Goal: Task Accomplishment & Management: Manage account settings

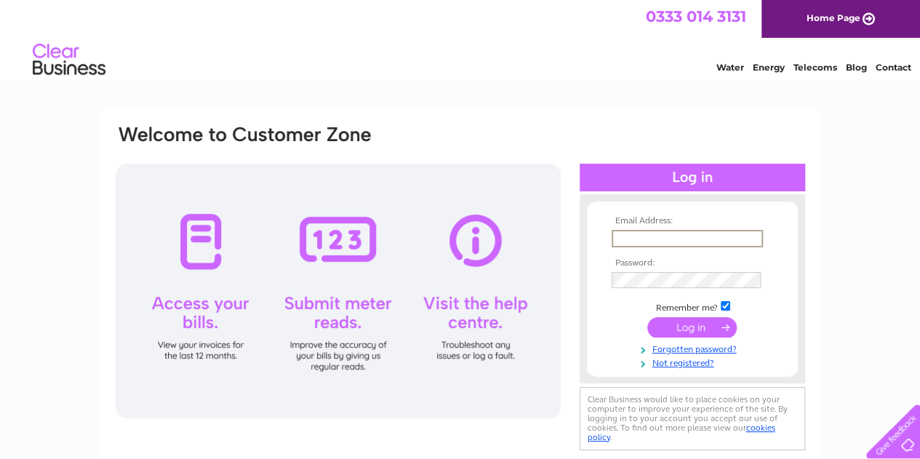
click at [659, 240] on input "text" at bounding box center [687, 238] width 151 height 17
paste input "accounts@arabicafoodandspice.com"
type input "accounts@arabicafoodandspice.com"
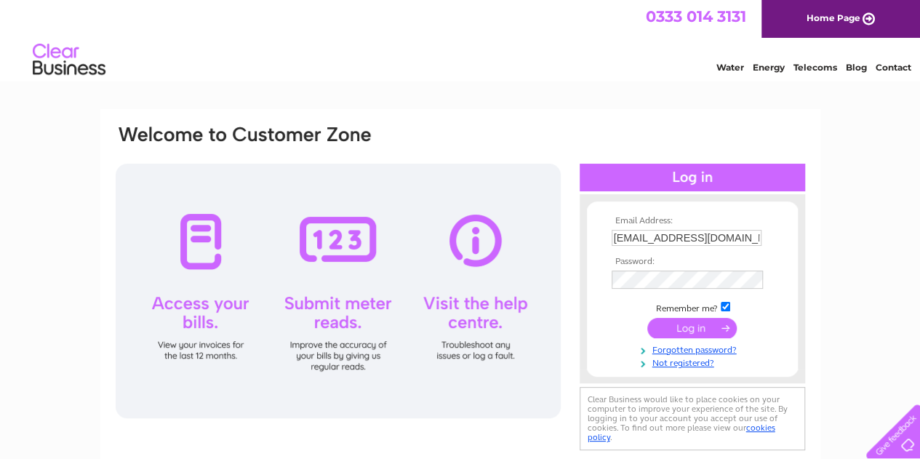
click at [687, 337] on td at bounding box center [692, 328] width 169 height 28
click at [700, 329] on input "submit" at bounding box center [691, 326] width 89 height 20
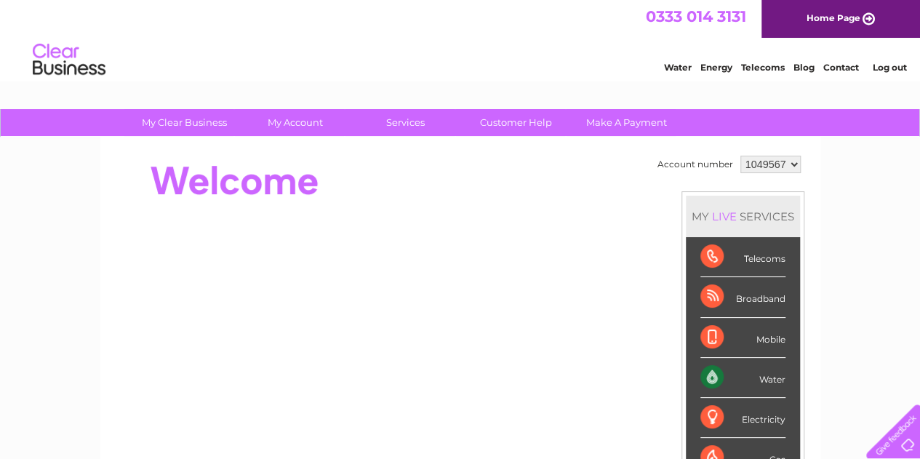
click at [767, 377] on div "Water" at bounding box center [742, 378] width 85 height 40
click at [708, 372] on div "Water" at bounding box center [742, 378] width 85 height 40
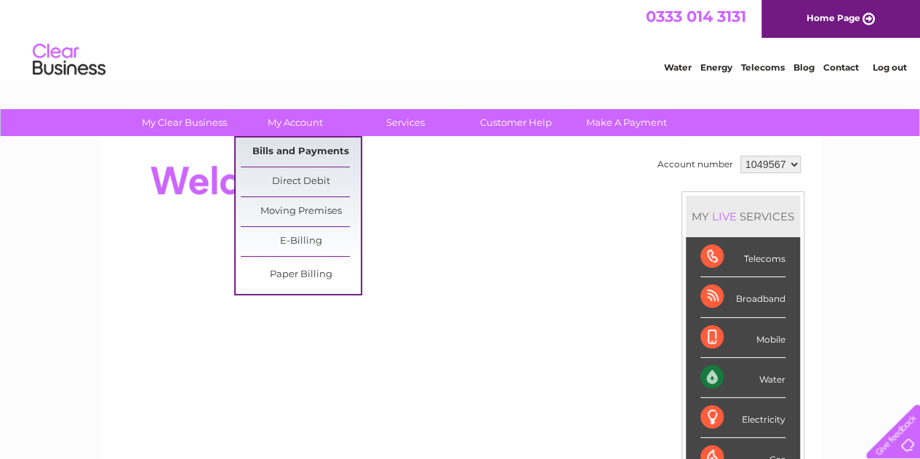
click at [305, 147] on link "Bills and Payments" at bounding box center [301, 151] width 120 height 29
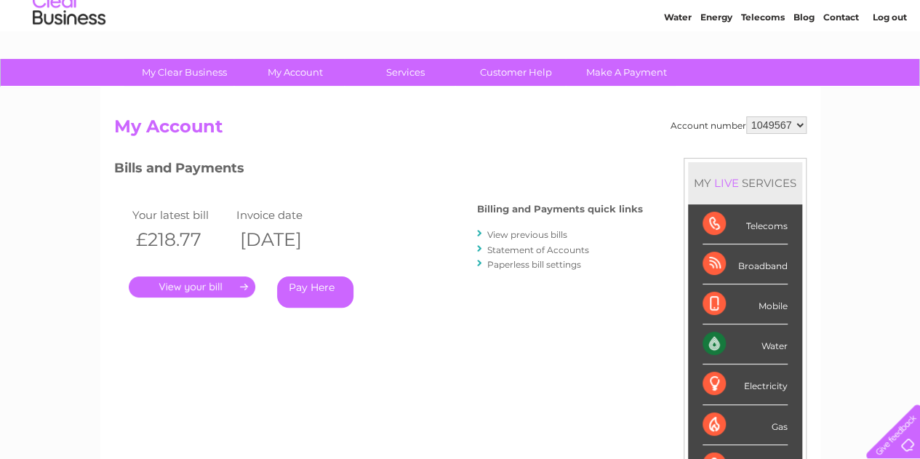
scroll to position [73, 0]
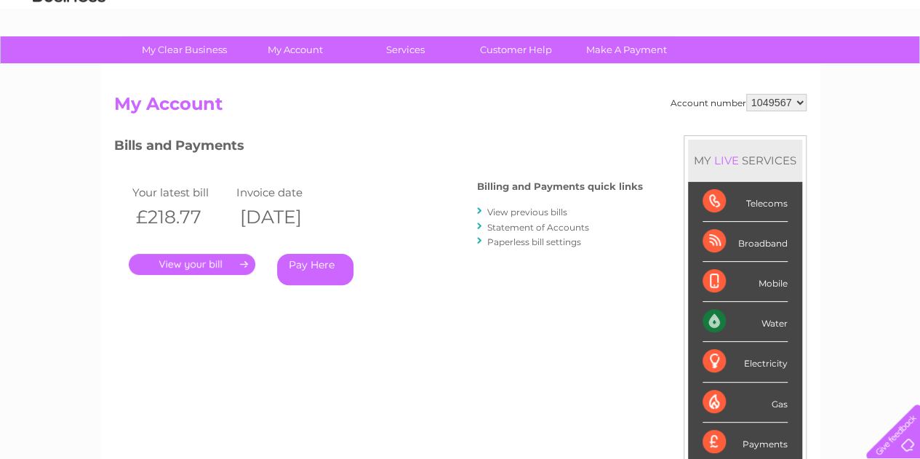
click at [517, 213] on link "View previous bills" at bounding box center [527, 212] width 80 height 11
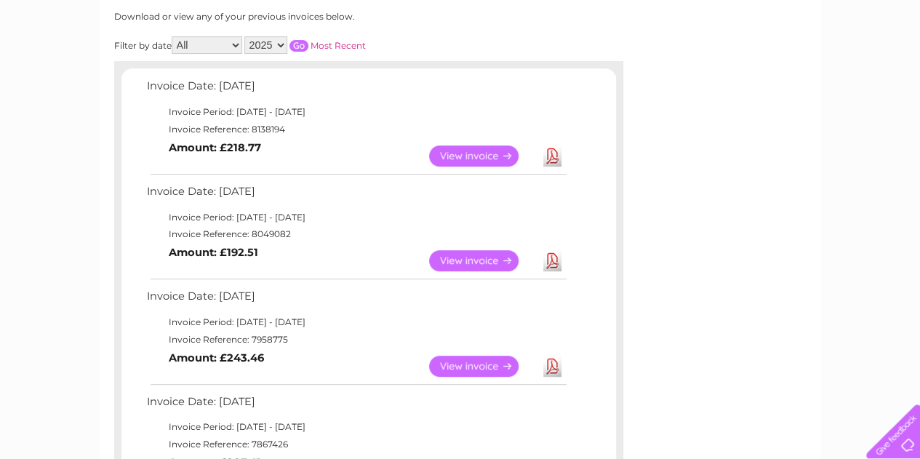
scroll to position [218, 0]
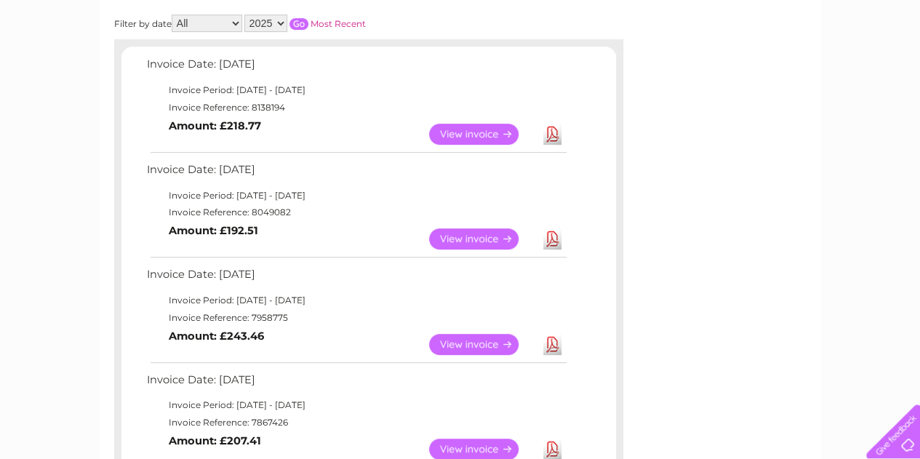
click at [554, 241] on link "Download" at bounding box center [552, 238] width 18 height 21
click at [551, 132] on link "Download" at bounding box center [552, 134] width 18 height 21
